Goal: Check status: Check status

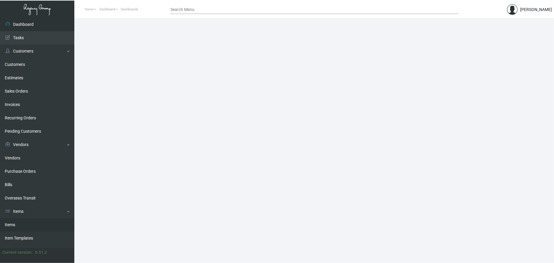
click at [30, 227] on link "Items" at bounding box center [37, 225] width 74 height 13
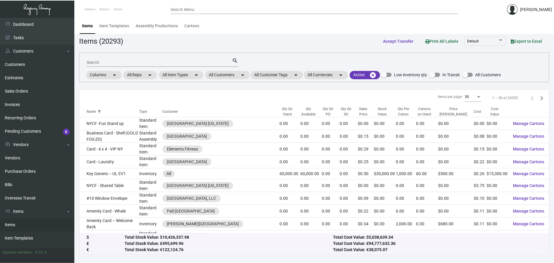
click at [219, 59] on div "Search" at bounding box center [159, 62] width 145 height 9
click at [223, 76] on mat-chip "All Customers arrow_drop_down" at bounding box center [227, 75] width 45 height 8
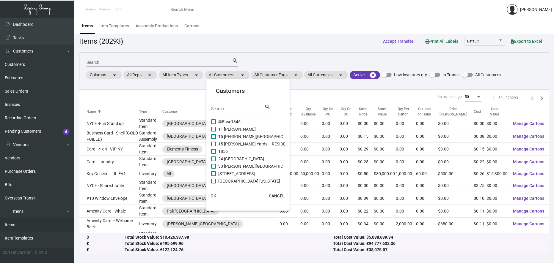
click at [237, 109] on input "Search" at bounding box center [238, 109] width 54 height 5
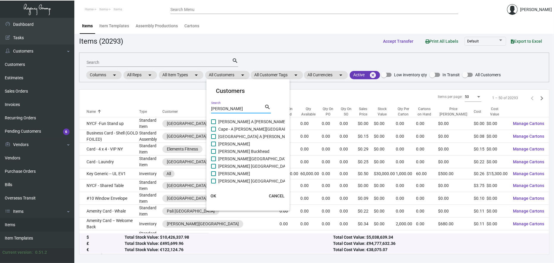
type input "[PERSON_NAME]"
click at [241, 161] on span "[PERSON_NAME][GEOGRAPHIC_DATA]" at bounding box center [254, 159] width 72 height 7
click at [213, 161] on input "[PERSON_NAME][GEOGRAPHIC_DATA]" at bounding box center [213, 161] width 0 height 0
checkbox input "true"
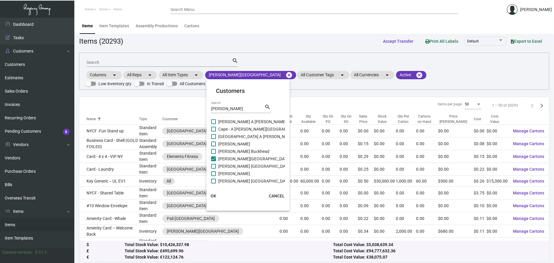
click at [235, 153] on span "[PERSON_NAME] Buckhead" at bounding box center [243, 151] width 51 height 7
click at [213, 154] on input "[PERSON_NAME] Buckhead" at bounding box center [213, 154] width 0 height 0
checkbox input "true"
click at [236, 167] on span "[PERSON_NAME] [GEOGRAPHIC_DATA]" at bounding box center [254, 166] width 73 height 7
click at [213, 169] on input "[PERSON_NAME] [GEOGRAPHIC_DATA]" at bounding box center [213, 169] width 0 height 0
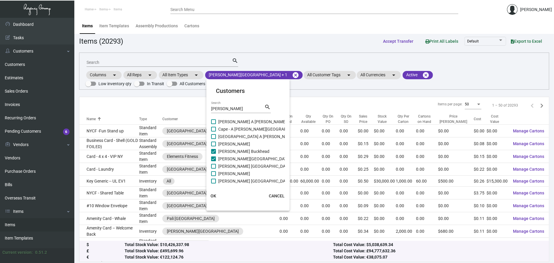
checkbox input "true"
click at [236, 174] on span "[PERSON_NAME]" at bounding box center [234, 173] width 32 height 7
click at [213, 176] on input "[PERSON_NAME]" at bounding box center [213, 176] width 0 height 0
checkbox input "true"
click at [237, 184] on mat-card "Customers [PERSON_NAME] Search search [PERSON_NAME] A [PERSON_NAME][GEOGRAPHIC_…" at bounding box center [247, 145] width 83 height 127
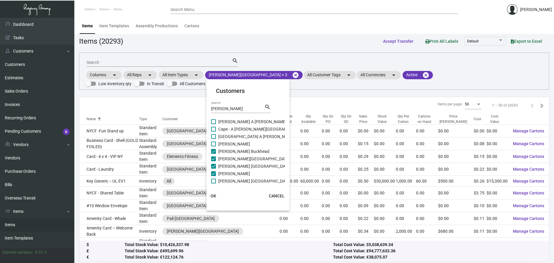
click at [241, 145] on span "[PERSON_NAME]" at bounding box center [234, 144] width 32 height 7
click at [213, 147] on input "[PERSON_NAME]" at bounding box center [213, 147] width 0 height 0
checkbox input "true"
click at [233, 127] on span "[PERSON_NAME] [GEOGRAPHIC_DATA]" at bounding box center [254, 126] width 73 height 7
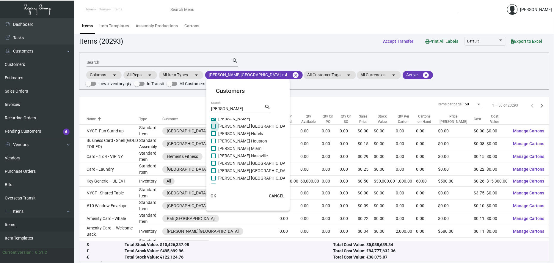
click at [213, 129] on input "[PERSON_NAME] [GEOGRAPHIC_DATA]" at bounding box center [213, 129] width 0 height 0
checkbox input "true"
click at [233, 132] on span "[PERSON_NAME] Hotels" at bounding box center [240, 133] width 45 height 7
click at [213, 136] on input "[PERSON_NAME] Hotels" at bounding box center [213, 136] width 0 height 0
checkbox input "true"
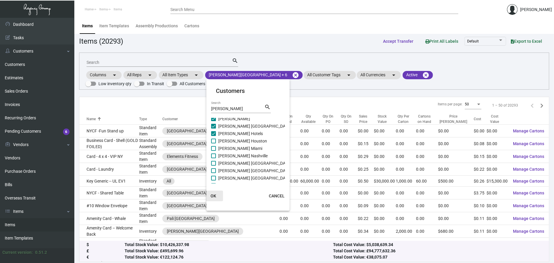
click at [214, 197] on span "OK" at bounding box center [214, 196] width 6 height 5
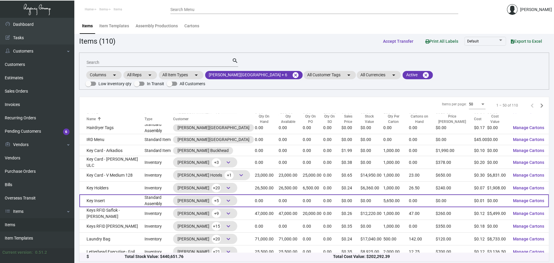
scroll to position [484, 0]
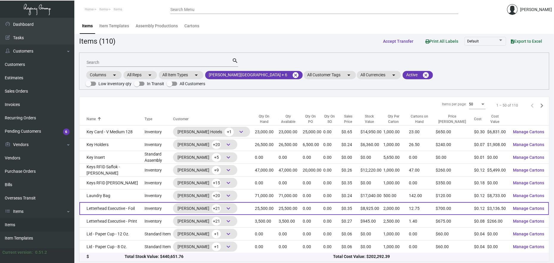
click at [121, 202] on td "Letterhead Executive - Foil" at bounding box center [111, 208] width 65 height 13
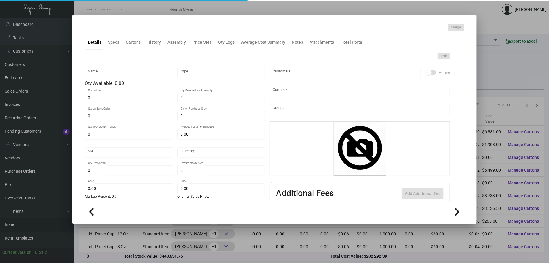
type input "Letterhead Executive - Foil"
type input "Inventory"
type input "25,500"
type input "$ 0.246"
type input "3129"
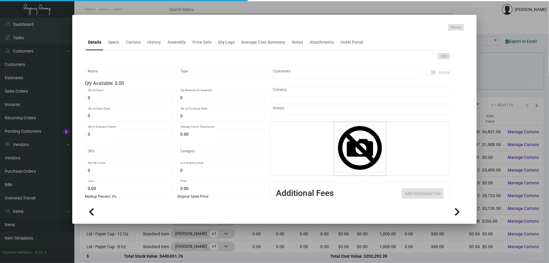
type input "Standard"
type input "2,000"
type input "5,000"
type input "$ 0.123"
type input "$ 0.35"
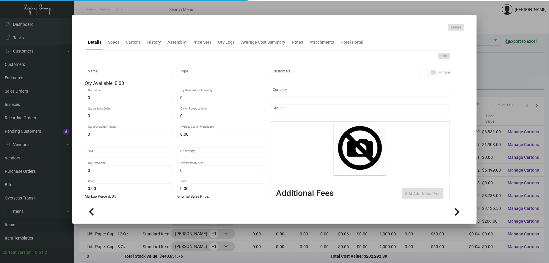
type textarea "LETTERHEADS AND MONARCH LH: SIZE 25X38 MOHAWK LOOP STRAW ANTIQUE VELLUM #80 TEX…"
type textarea "Letterheads: Size 8.5x11 on Mohawk loop straw Antique vellum #80 text stock, pr…"
checkbox input "true"
type input "United States Dollar $"
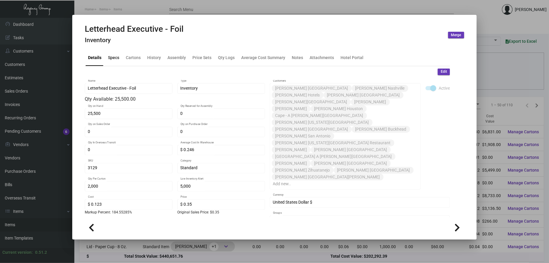
click at [111, 59] on div "Specs" at bounding box center [113, 58] width 11 height 6
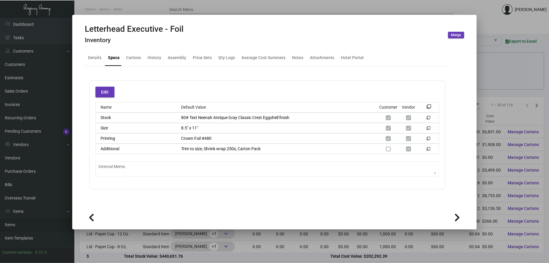
click at [235, 4] on div at bounding box center [274, 131] width 549 height 263
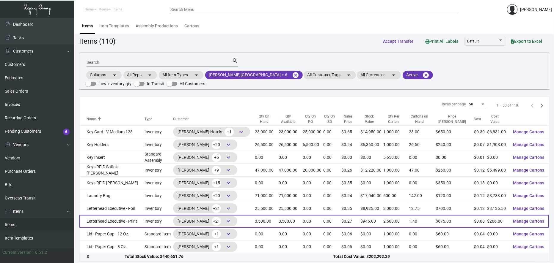
click at [132, 215] on td "Letterhead Executive - Print" at bounding box center [111, 221] width 65 height 13
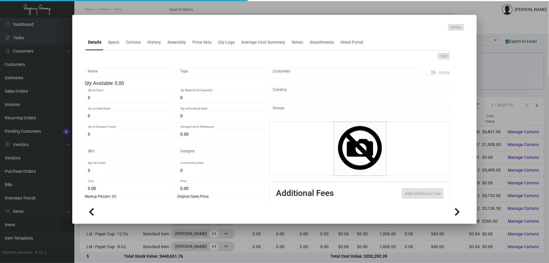
type input "Letterhead Executive - Print"
type input "Inventory"
type input "3,500"
type input "$ 0.32933"
type input "3129"
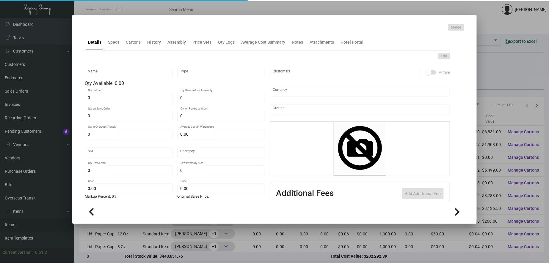
type input "Standard"
type input "2,500"
type input "5,000"
type input "$ 0.076"
type input "$ 0.27"
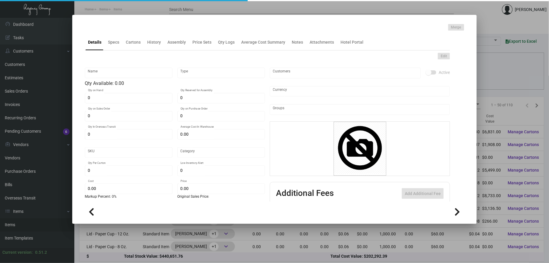
type textarea "LETTERHEADS AND MONARCH LH: SIZE 25X38 MOHAWK LOOP STRAW ANTIQUE VELLUM #80 TEX…"
type textarea "Letterheads: Size 8.5x11 on Mohawk loop straw Antique vellum #80 text stock, pr…"
checkbox input "true"
type input "United States Dollar $"
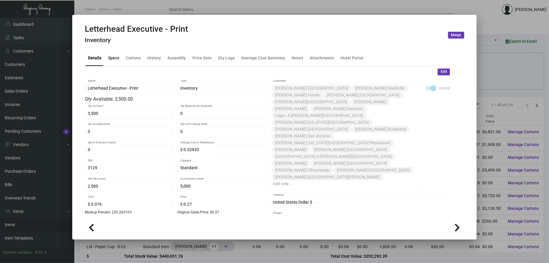
click at [112, 58] on div "Specs" at bounding box center [113, 58] width 11 height 6
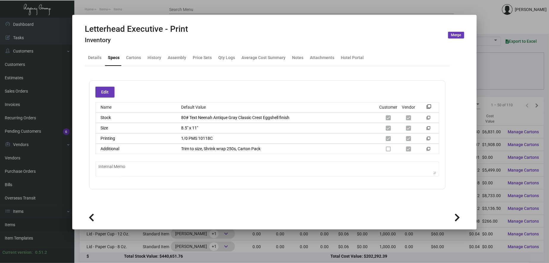
click at [306, 117] on div "Stock 80# Text Neenah Antique Gray Classic Crest Eggshell finish filter_none" at bounding box center [267, 118] width 344 height 10
click at [288, 113] on div "Stock 80# Text Neenah Antique Gray Classic Crest Eggshell finish filter_none" at bounding box center [267, 118] width 344 height 10
drag, startPoint x: 114, startPoint y: 6, endPoint x: 195, endPoint y: 106, distance: 128.2
click at [115, 6] on div at bounding box center [274, 131] width 549 height 263
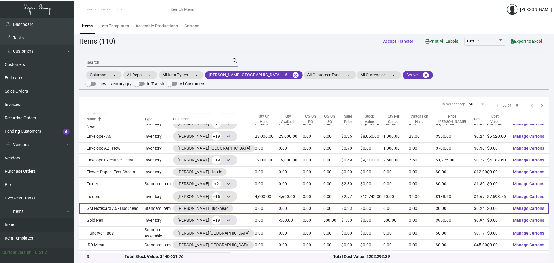
scroll to position [319, 0]
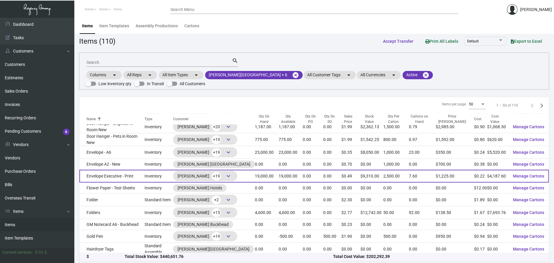
click at [138, 170] on td "Envelope Executive - Print" at bounding box center [111, 176] width 65 height 13
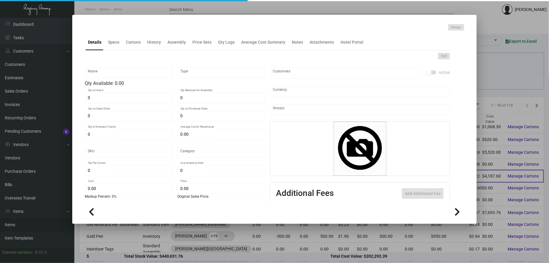
type input "Envelope Executive - Print"
type input "Inventory"
type input "19,000"
type input "$ 2.16"
type input "3118"
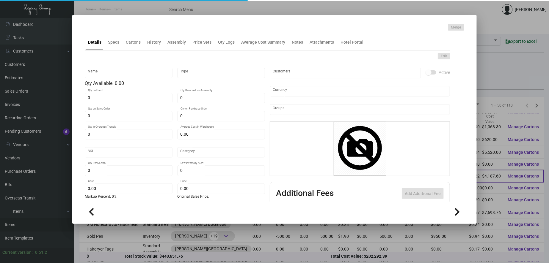
type input "Standard"
type input "2,500"
type input "8,000"
type input "$ 0.2204"
type input "$ 0.49"
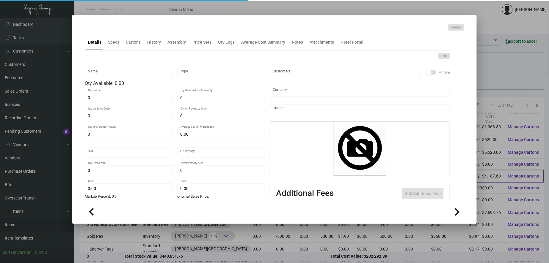
type textarea "Envelope #10: Size #10 Mohawk loop straw Antique vellum #80 text stock, square …"
checkbox input "true"
type input "United States Dollar $"
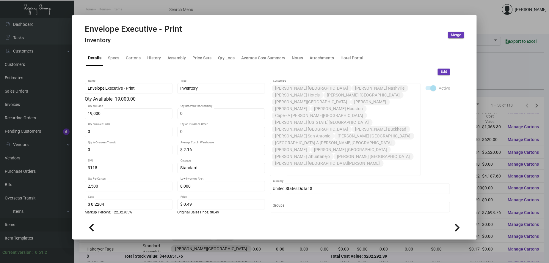
click at [122, 58] on div "Details Specs Cartons History Assembly Price Sets Qty Logs Average Cost Summary…" at bounding box center [267, 58] width 365 height 16
click at [110, 58] on div "Specs" at bounding box center [113, 58] width 11 height 6
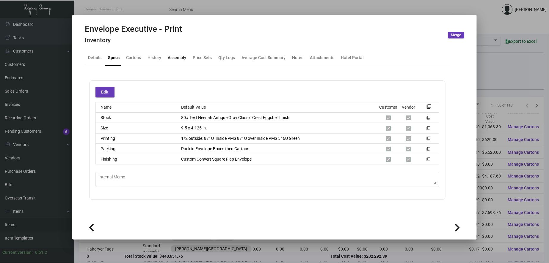
click at [169, 62] on div "Assembly" at bounding box center [176, 58] width 23 height 14
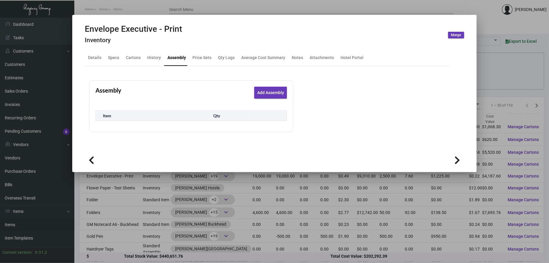
click at [210, 11] on div at bounding box center [274, 131] width 549 height 263
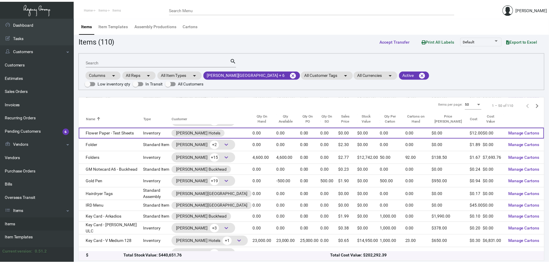
scroll to position [484, 0]
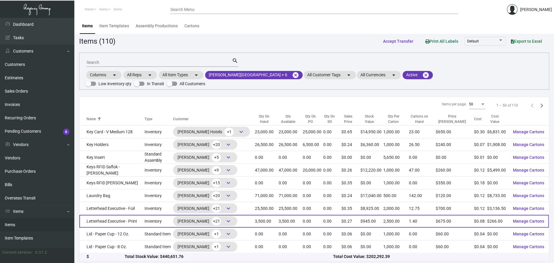
click at [320, 215] on td "0.00" at bounding box center [313, 221] width 21 height 13
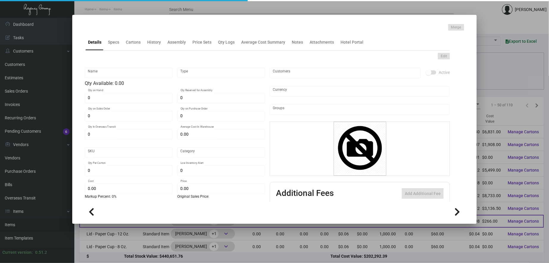
type input "Letterhead Executive - Print"
type input "Inventory"
type input "3,500"
type input "$ 0.32933"
type input "3129"
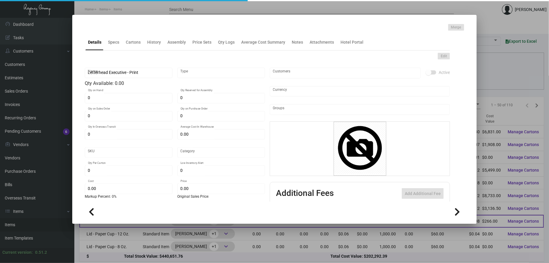
type input "Standard"
type input "2,500"
type input "5,000"
type input "$ 0.076"
type input "$ 0.27"
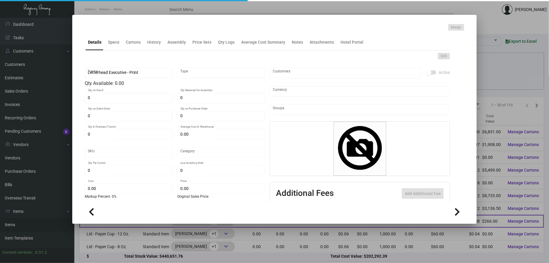
type textarea "LETTERHEADS AND MONARCH LH: SIZE 25X38 MOHAWK LOOP STRAW ANTIQUE VELLUM #80 TEX…"
type textarea "Letterheads: Size 8.5x11 on Mohawk loop straw Antique vellum #80 text stock, pr…"
checkbox input "true"
type input "United States Dollar $"
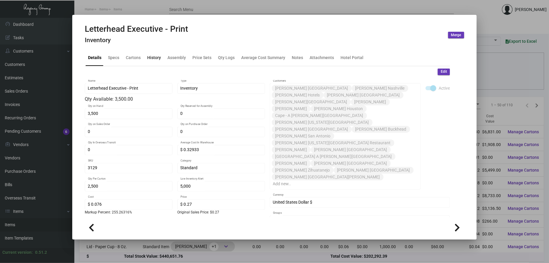
click at [161, 57] on div "History" at bounding box center [154, 58] width 18 height 14
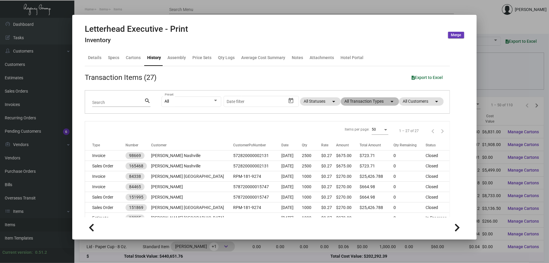
click at [364, 105] on mat-chip "All Transaction Types arrow_drop_down" at bounding box center [370, 102] width 58 height 8
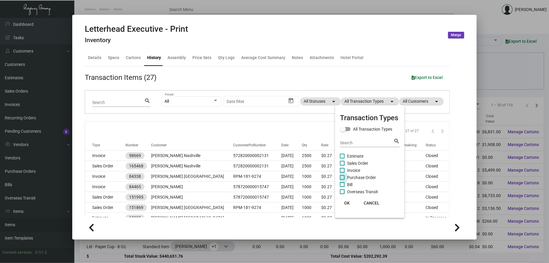
click at [355, 180] on span "Purchase Order" at bounding box center [361, 177] width 29 height 7
click at [342, 180] on input "Purchase Order" at bounding box center [342, 180] width 0 height 0
checkbox input "true"
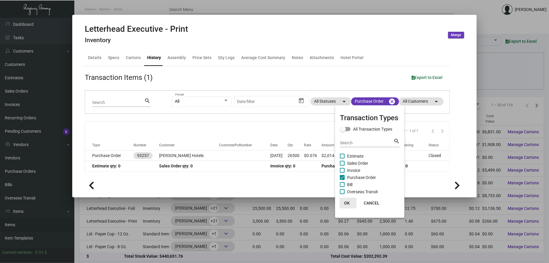
drag, startPoint x: 346, startPoint y: 202, endPoint x: 337, endPoint y: 195, distance: 11.1
click at [347, 202] on span "OK" at bounding box center [347, 203] width 6 height 5
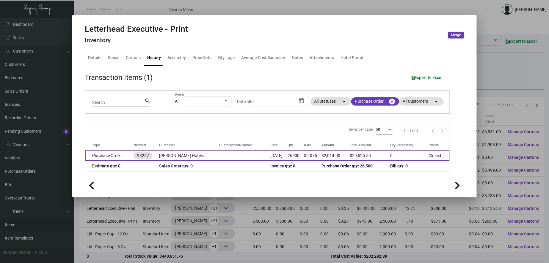
click at [250, 152] on td at bounding box center [244, 156] width 51 height 10
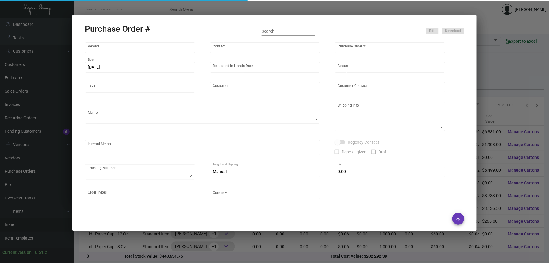
type input "[PERSON_NAME] Printing"
type input "[PERSON_NAME]"
type input "93257"
type input "[DATE]"
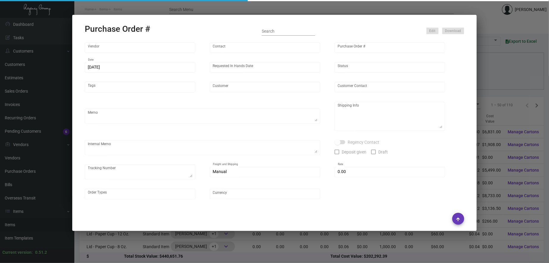
type input "[PERSON_NAME] Hotels"
type textarea "Regency Group NJ - [PERSON_NAME] [STREET_ADDRESS]"
checkbox input "true"
type input "$ 0.00"
type input "United States Dollar $"
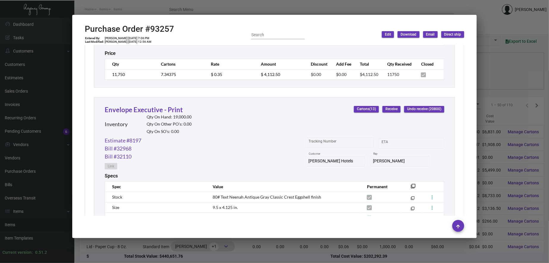
scroll to position [771, 0]
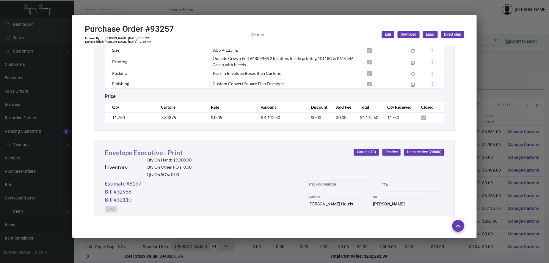
click at [139, 152] on link "Envelope Executive - Print" at bounding box center [144, 153] width 78 height 8
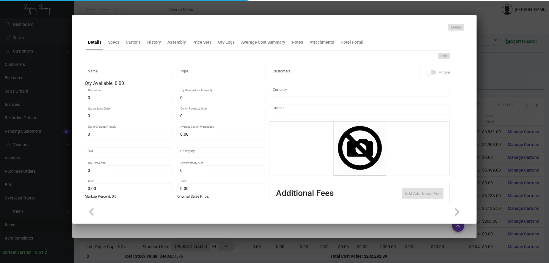
type input "Envelope Executive - Print"
type input "Inventory"
type input "19,000"
type input "$ 2.16"
type input "3118"
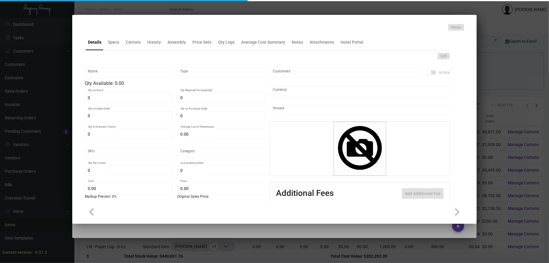
type input "Standard"
type input "2,500"
type input "8,000"
type input "$ 0.2204"
type input "$ 0.49"
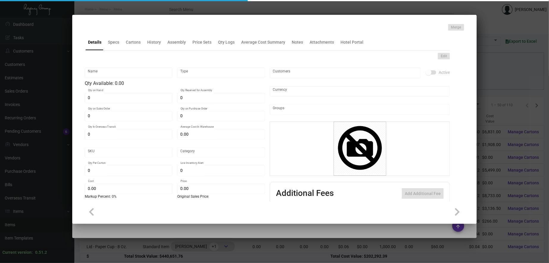
type textarea "Envelope #10: Size #10 Mohawk loop straw Antique vellum #80 text stock, square …"
checkbox input "true"
type input "United States Dollar $"
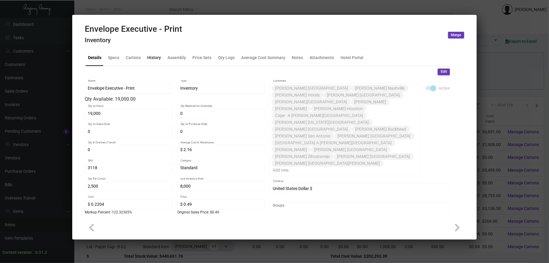
click at [152, 58] on div "History" at bounding box center [154, 58] width 14 height 6
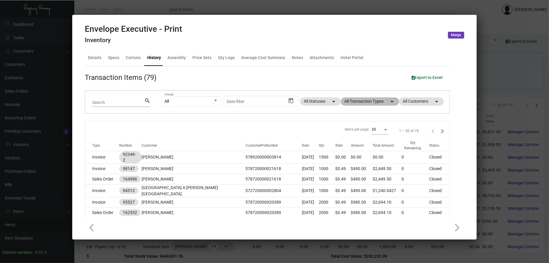
click at [359, 100] on mat-chip "All Transaction Types arrow_drop_down" at bounding box center [370, 102] width 58 height 8
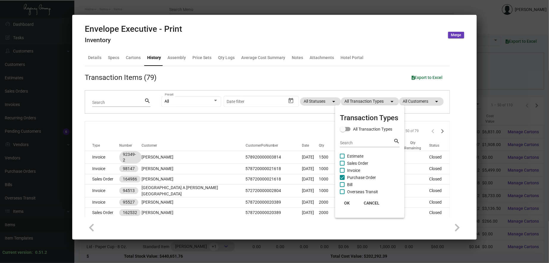
click at [361, 180] on span "Purchase Order" at bounding box center [361, 177] width 29 height 7
click at [342, 180] on input "Purchase Order" at bounding box center [342, 180] width 0 height 0
click at [361, 180] on span "Purchase Order" at bounding box center [361, 177] width 29 height 7
click at [342, 180] on input "Purchase Order" at bounding box center [342, 180] width 0 height 0
checkbox input "true"
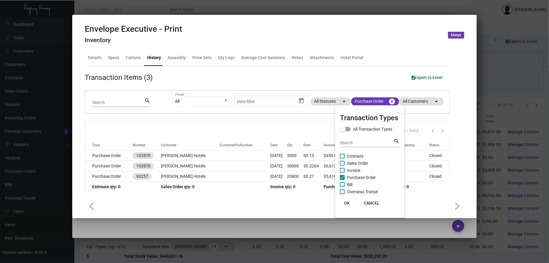
click at [348, 201] on span "OK" at bounding box center [347, 203] width 6 height 5
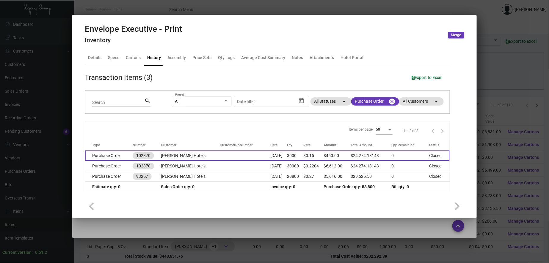
click at [241, 156] on td at bounding box center [245, 156] width 50 height 10
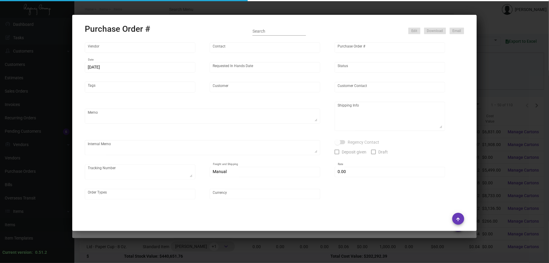
type input "Fey Printing"
type input "[PERSON_NAME]"
type input "102870"
type input "[DATE]"
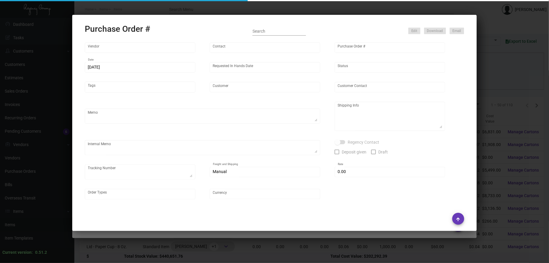
type input "[PERSON_NAME] Hotels"
type textarea "Please contact SH@theregencygroup to schedule shipping"
type textarea "Regency Group NJ - [PERSON_NAME] [STREET_ADDRESS]"
type textarea "2/13 - 3 PALLETS SHIFL/[PERSON_NAME] TRANS - 485978741 - $655.00 [DATE] Shipped…"
checkbox input "true"
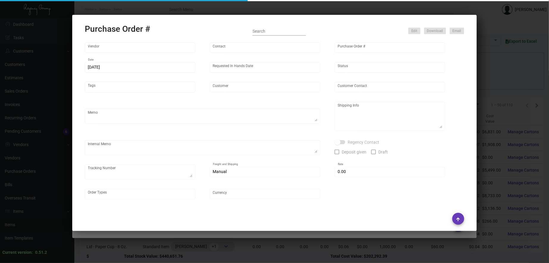
type input "$ 0.00"
type input "United States Dollar $"
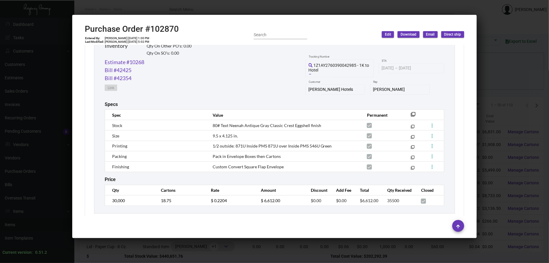
scroll to position [273, 0]
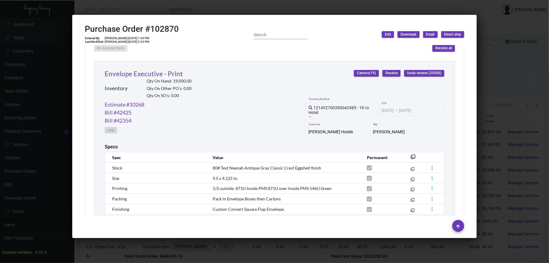
click at [139, 75] on link "Envelope Executive - Print" at bounding box center [144, 74] width 78 height 8
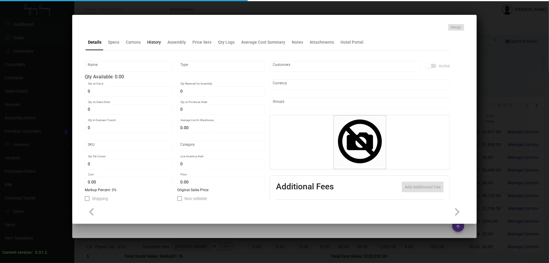
click at [156, 40] on div "History" at bounding box center [154, 42] width 14 height 6
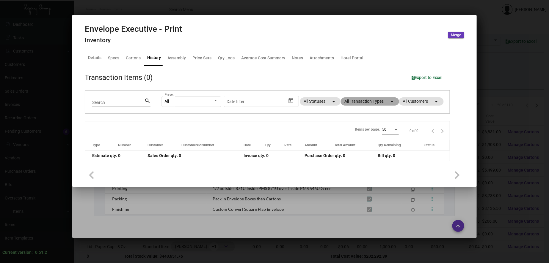
click at [384, 100] on mat-chip "All Transaction Types arrow_drop_down" at bounding box center [370, 102] width 58 height 8
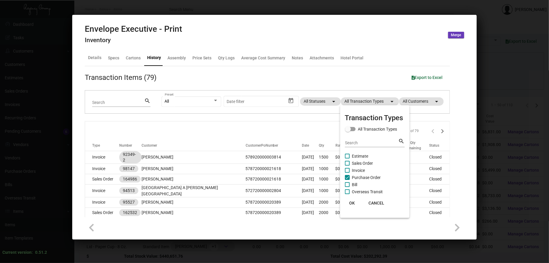
click at [363, 178] on span "Purchase Order" at bounding box center [366, 177] width 29 height 7
click at [347, 180] on input "Purchase Order" at bounding box center [347, 180] width 0 height 0
click at [363, 178] on span "Purchase Order" at bounding box center [366, 177] width 29 height 7
click at [347, 180] on input "Purchase Order" at bounding box center [347, 180] width 0 height 0
checkbox input "true"
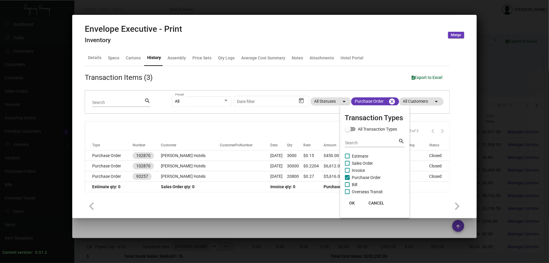
click at [353, 205] on span "OK" at bounding box center [352, 203] width 6 height 5
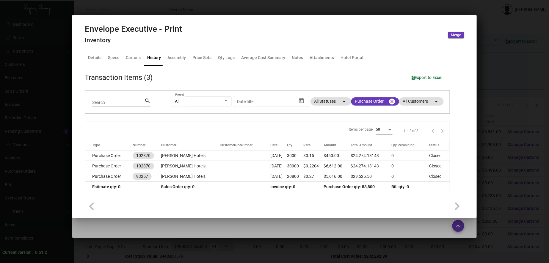
click at [290, 5] on div at bounding box center [274, 131] width 549 height 263
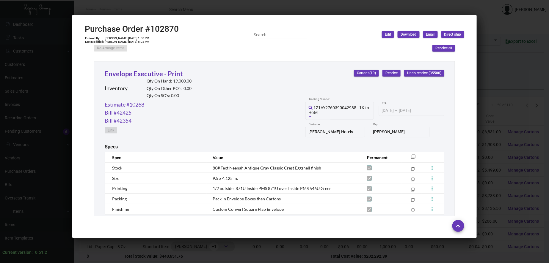
click at [144, 5] on div at bounding box center [274, 131] width 549 height 263
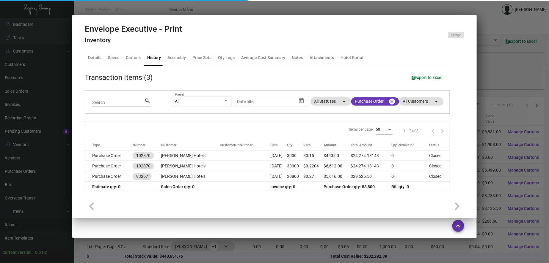
click at [144, 5] on div at bounding box center [274, 131] width 549 height 263
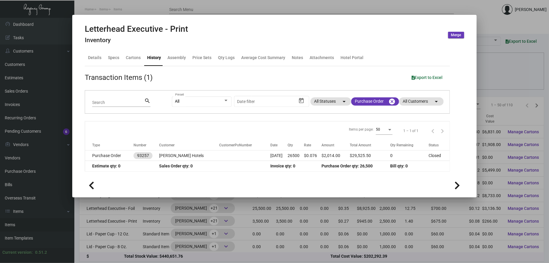
click at [144, 5] on div at bounding box center [274, 131] width 549 height 263
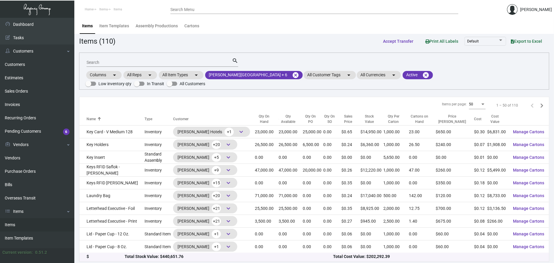
drag, startPoint x: 27, startPoint y: 171, endPoint x: 76, endPoint y: 102, distance: 84.2
click at [27, 171] on link "Purchase Orders" at bounding box center [37, 171] width 74 height 13
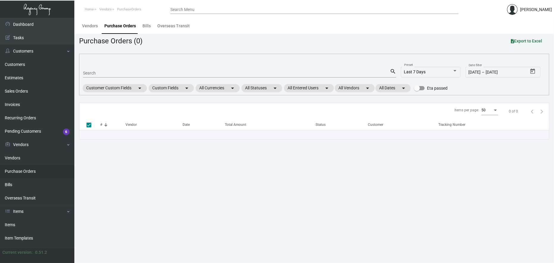
click at [105, 73] on input "Search" at bounding box center [236, 73] width 307 height 5
type input "1066"
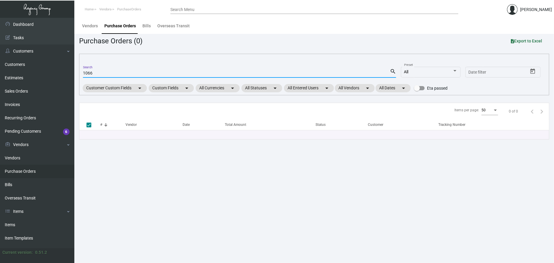
checkbox input "false"
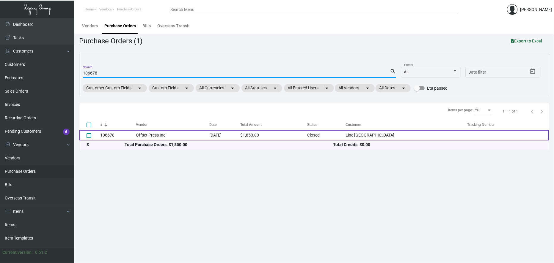
type input "106678"
click at [171, 135] on td "Offset Press Inc" at bounding box center [172, 135] width 73 height 10
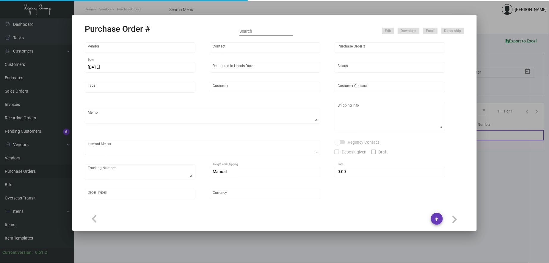
type input "Offset Press Inc"
type input "[PERSON_NAME] -"
type input "106678"
type input "[DATE]"
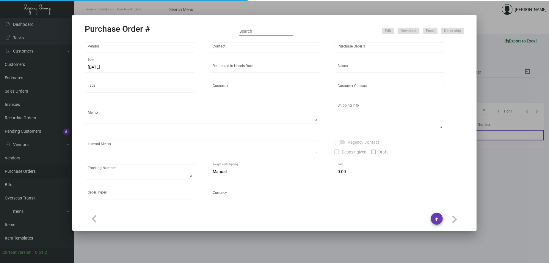
type input "Line [GEOGRAPHIC_DATA]"
type textarea "Please reach out to SH for UPS labels."
type textarea "Regency Group LA [STREET_ADDRESS]"
type textarea "8/8 - Requested ESD. 8/15 - Requested Tracking. 8.16 - LABELS PROVIDED"
checkbox input "true"
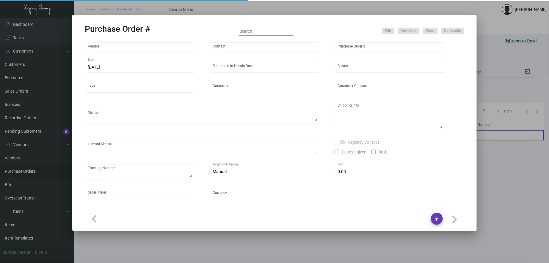
type input "$ 0.00"
type input "United States Dollar $"
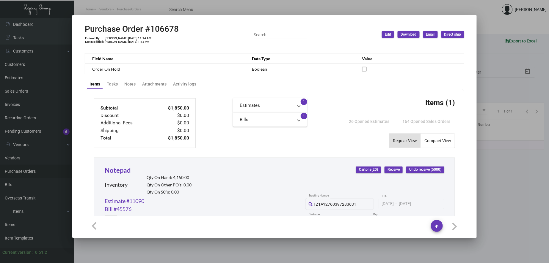
scroll to position [275, 0]
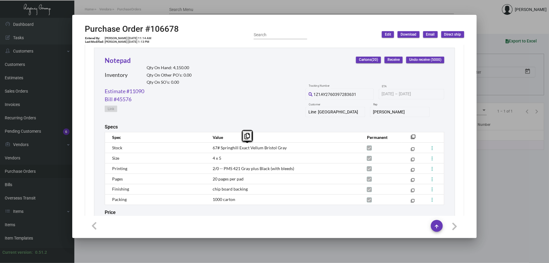
drag, startPoint x: 292, startPoint y: 144, endPoint x: 210, endPoint y: 150, distance: 82.3
click at [210, 150] on td "67# Springhill Exact Vellum Bristol Gray" at bounding box center [284, 148] width 154 height 10
copy span "67# Springhill Exact Vellum Bristol Gray"
click at [279, 150] on span "67# Springhill Exact Vellum Bristol Gray" at bounding box center [250, 147] width 74 height 5
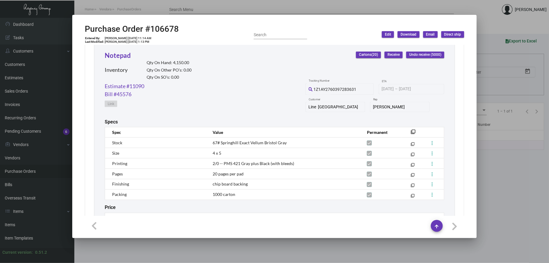
scroll to position [264, 0]
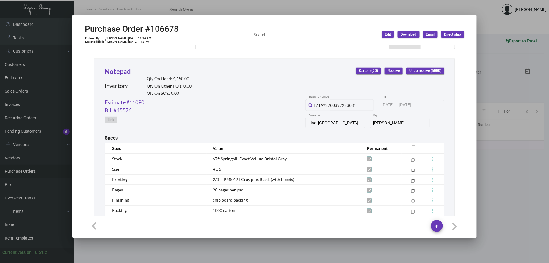
click at [233, 114] on div "Estimate #11090 Bill #45576 Link 1Z1AY2760397283631 Tracking Number [DATE] [DAT…" at bounding box center [275, 116] width 340 height 37
